Goal: Find specific page/section: Find specific page/section

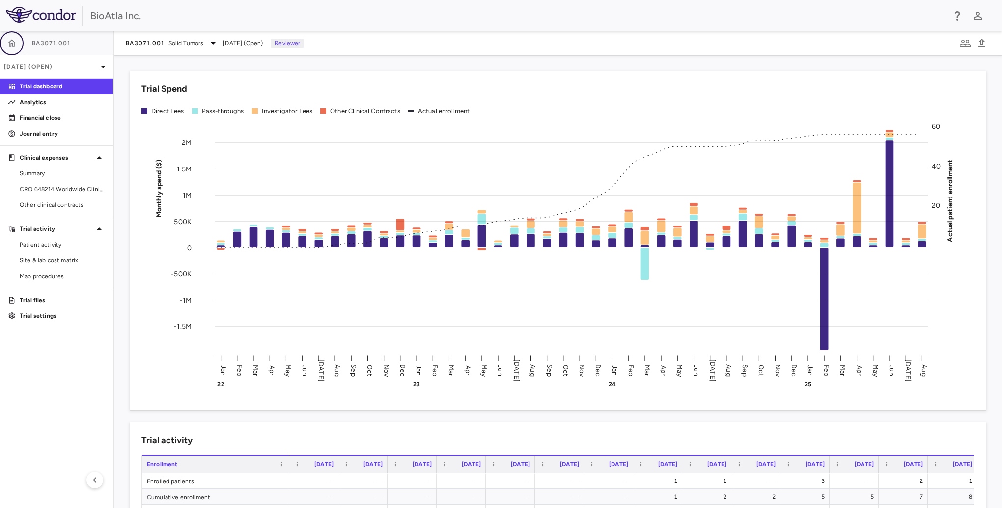
click at [16, 44] on icon "button" at bounding box center [12, 43] width 10 height 10
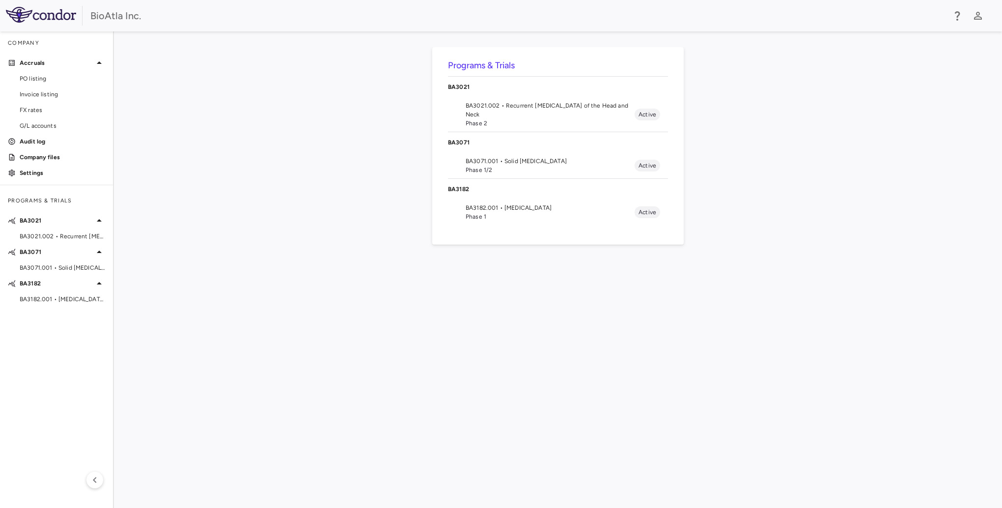
click at [492, 106] on span "BA3021.002 • Recurrent [MEDICAL_DATA] of the Head and Neck" at bounding box center [549, 110] width 169 height 18
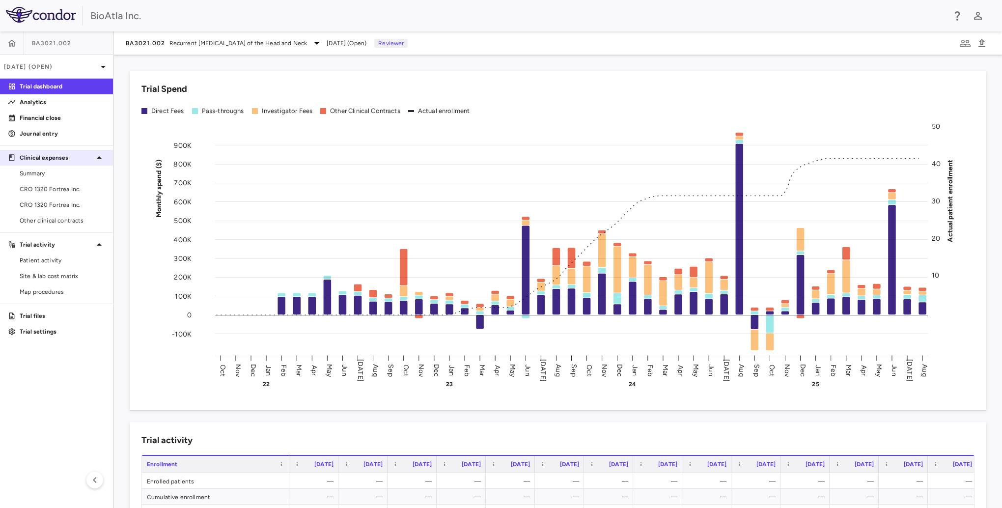
drag, startPoint x: 38, startPoint y: 134, endPoint x: 41, endPoint y: 164, distance: 30.1
click at [38, 134] on p "Journal entry" at bounding box center [62, 133] width 85 height 9
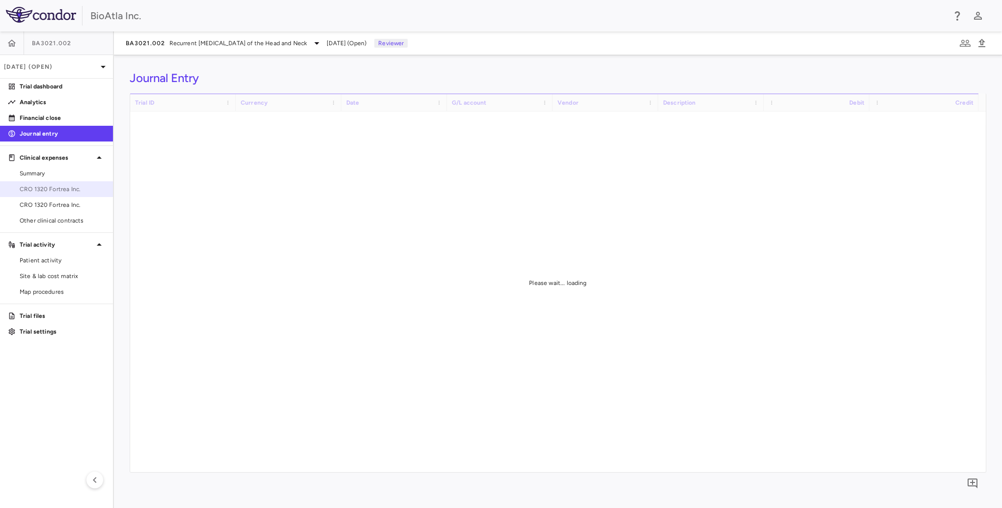
drag, startPoint x: 48, startPoint y: 194, endPoint x: 87, endPoint y: 190, distance: 39.9
click at [48, 193] on link "CRO 1320 Fortrea Inc." at bounding box center [56, 189] width 113 height 15
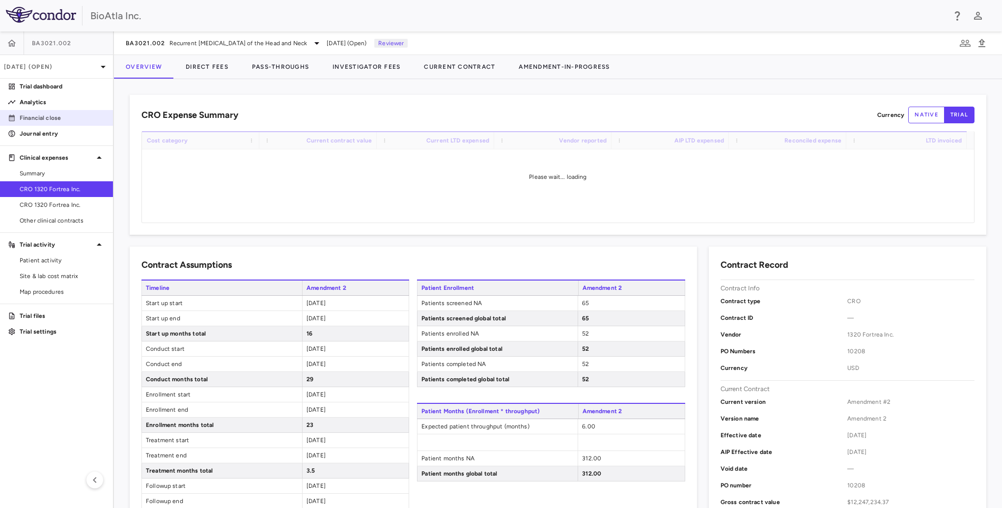
click at [38, 116] on p "Financial close" at bounding box center [62, 117] width 85 height 9
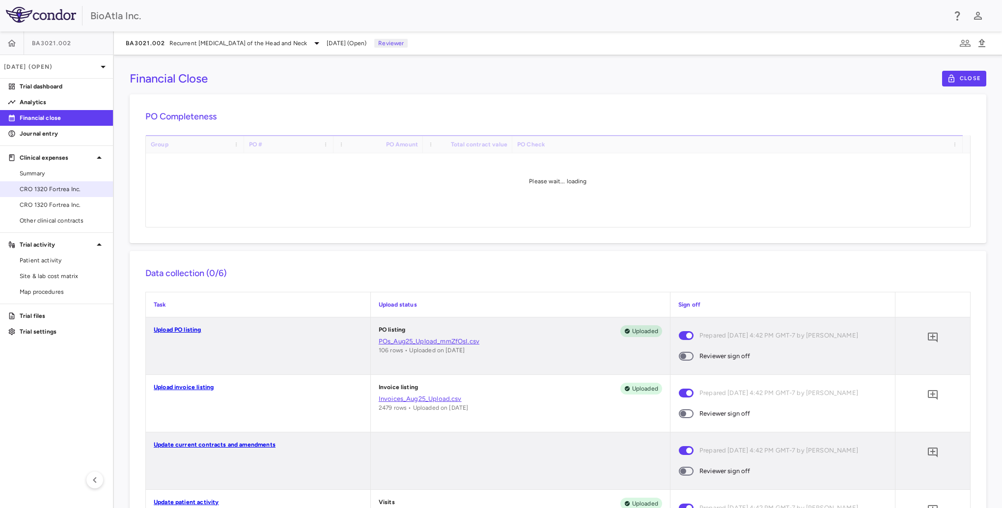
click at [60, 189] on span "CRO 1320 Fortrea Inc." at bounding box center [62, 189] width 85 height 9
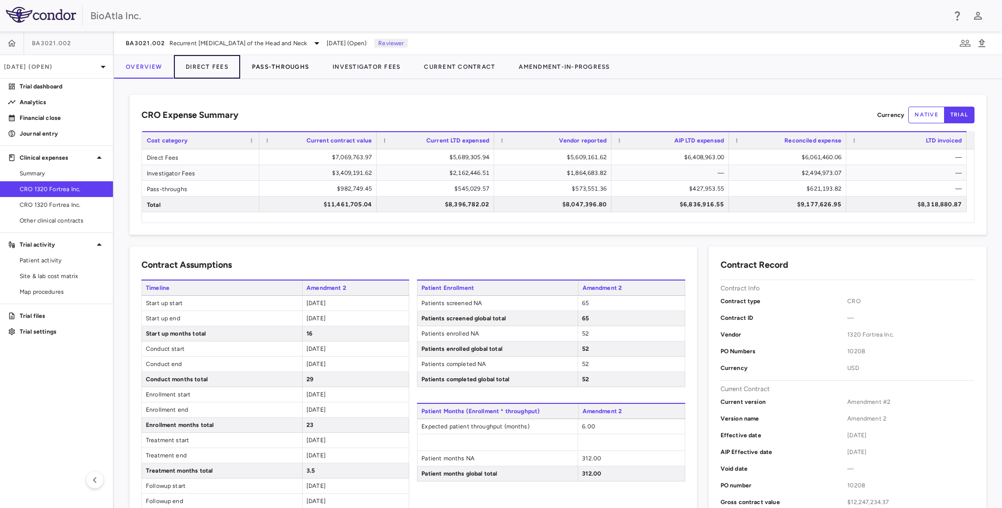
drag, startPoint x: 225, startPoint y: 70, endPoint x: 260, endPoint y: 77, distance: 35.9
click at [226, 70] on button "Direct Fees" at bounding box center [207, 67] width 66 height 24
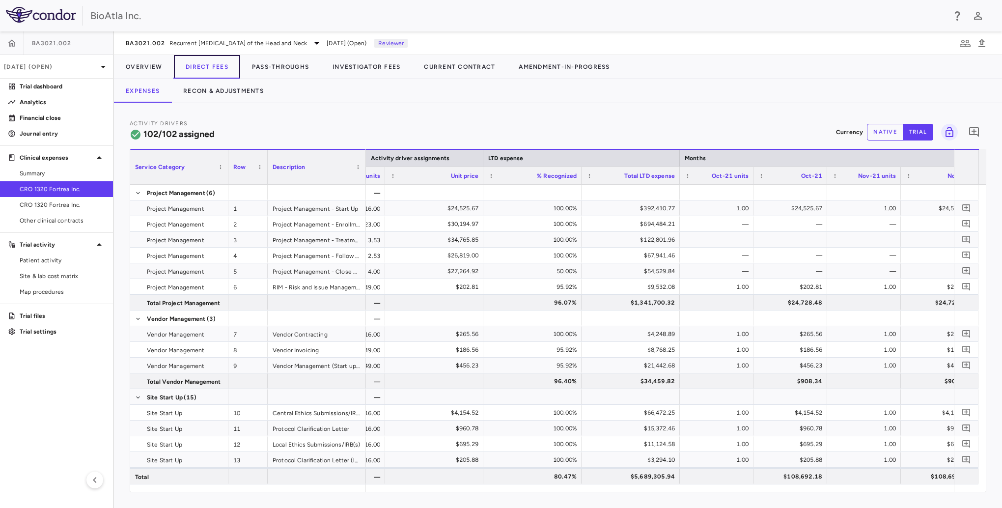
scroll to position [0, 1040]
